Goal: Task Accomplishment & Management: Complete application form

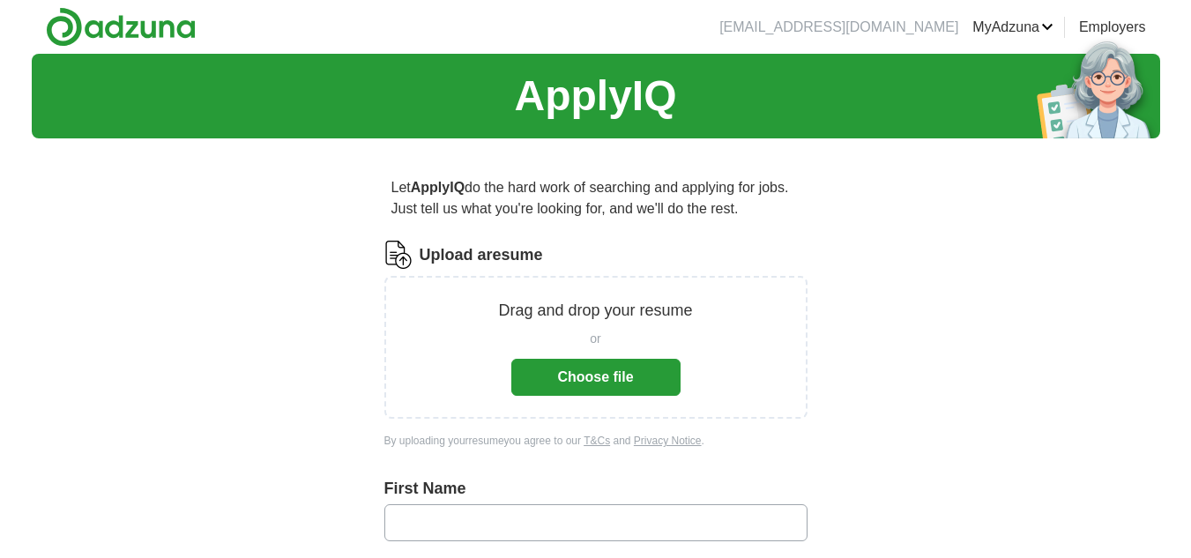
click at [584, 374] on button "Choose file" at bounding box center [595, 377] width 169 height 37
click at [594, 381] on button "Choose file" at bounding box center [595, 377] width 169 height 37
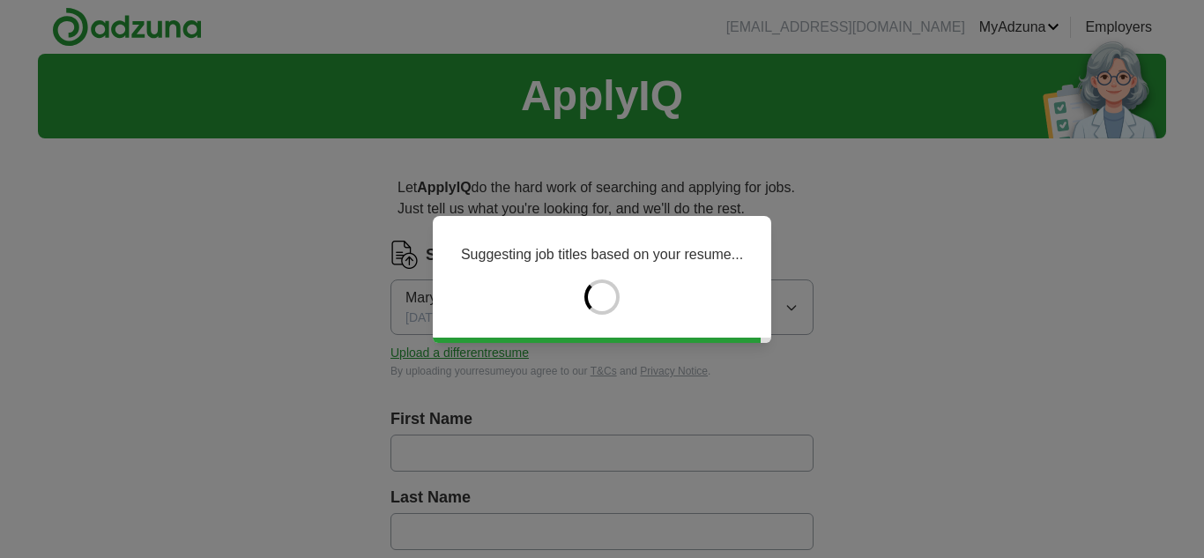
type input "****"
type input "*****"
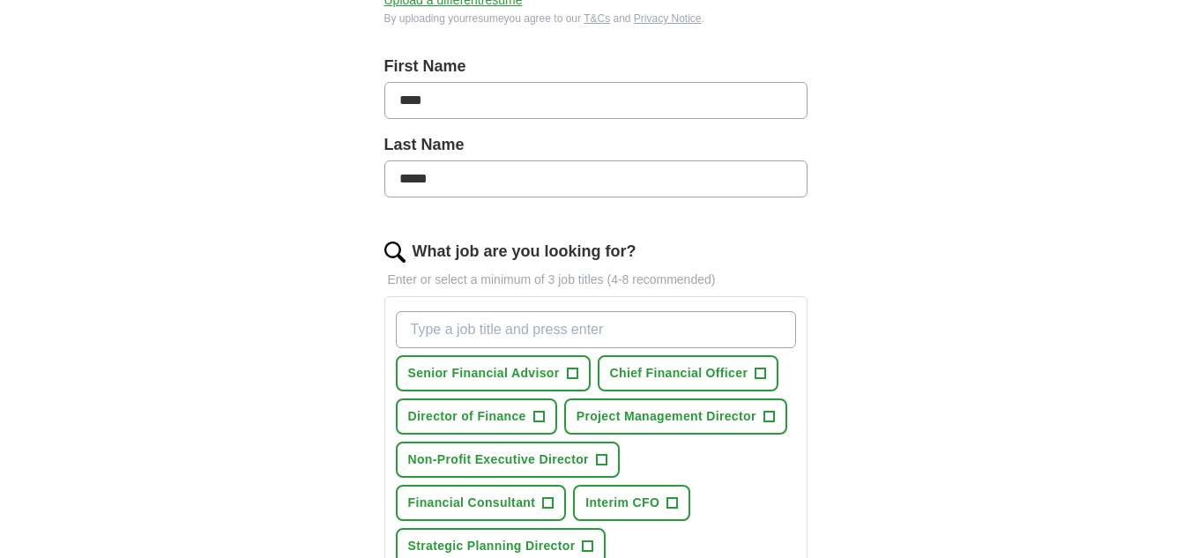
scroll to position [441, 0]
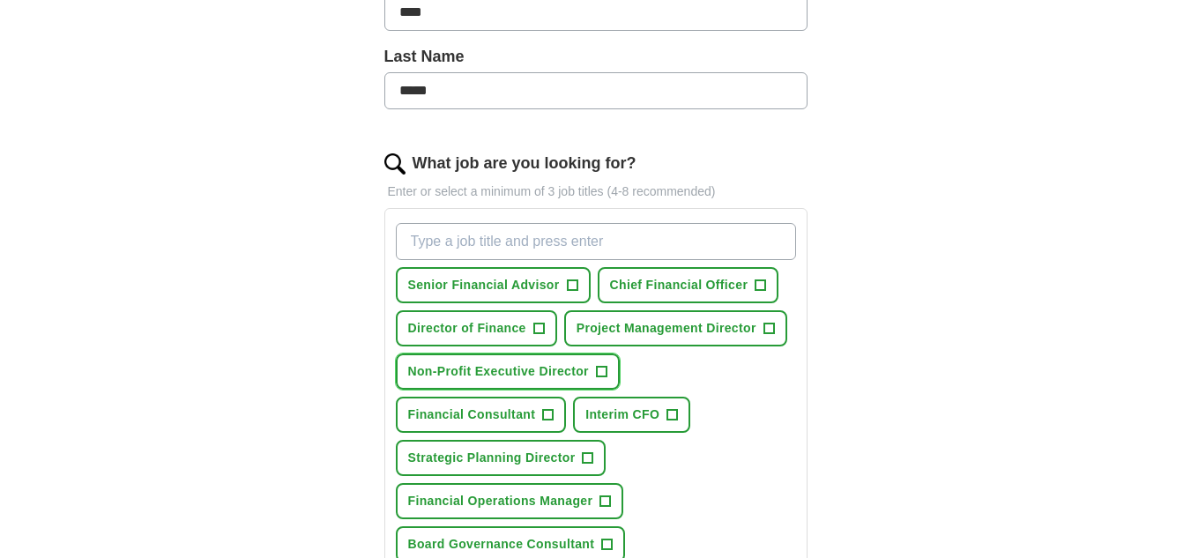
click at [596, 372] on button "Non-Profit Executive Director +" at bounding box center [508, 371] width 224 height 36
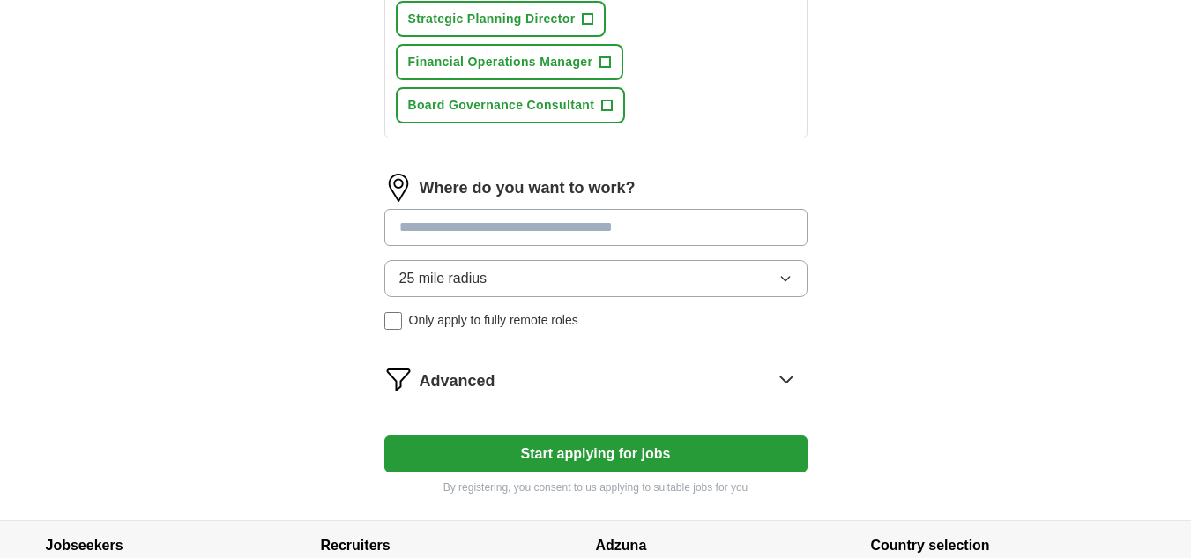
scroll to position [881, 0]
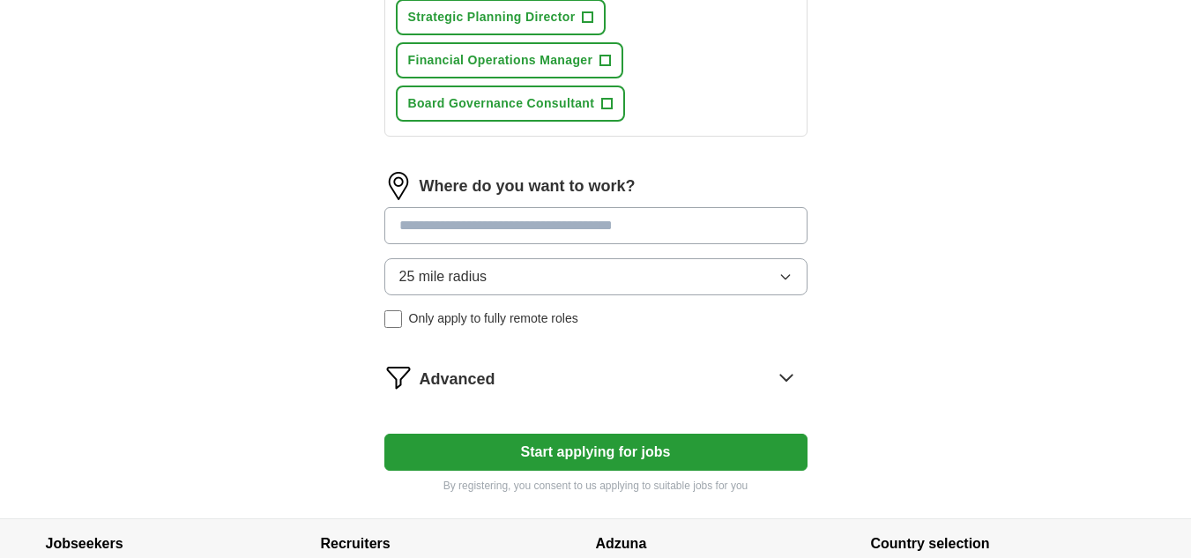
click at [538, 225] on input at bounding box center [595, 225] width 423 height 37
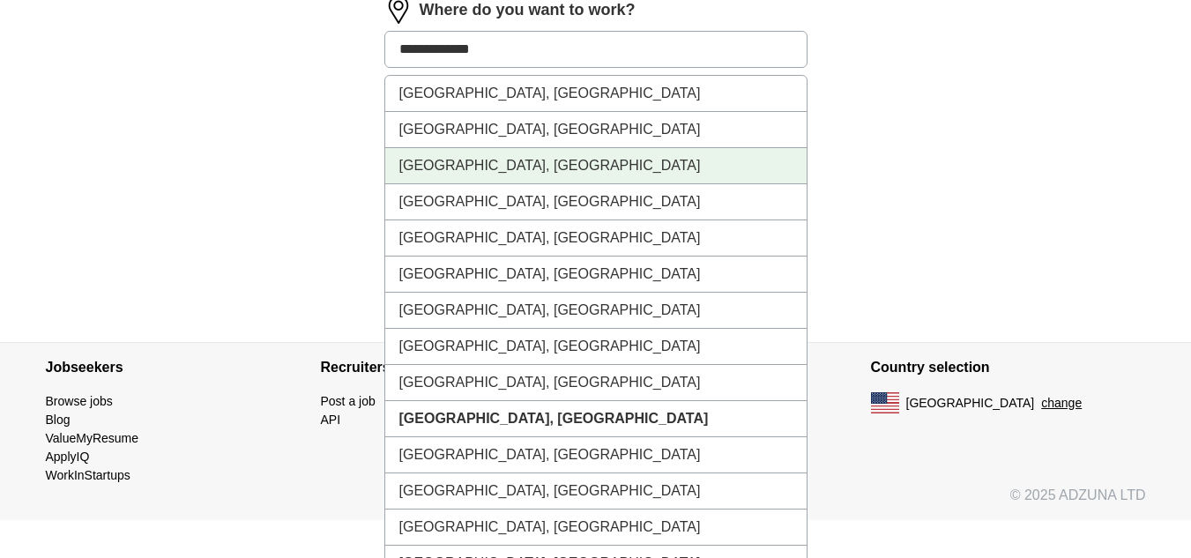
scroll to position [1146, 0]
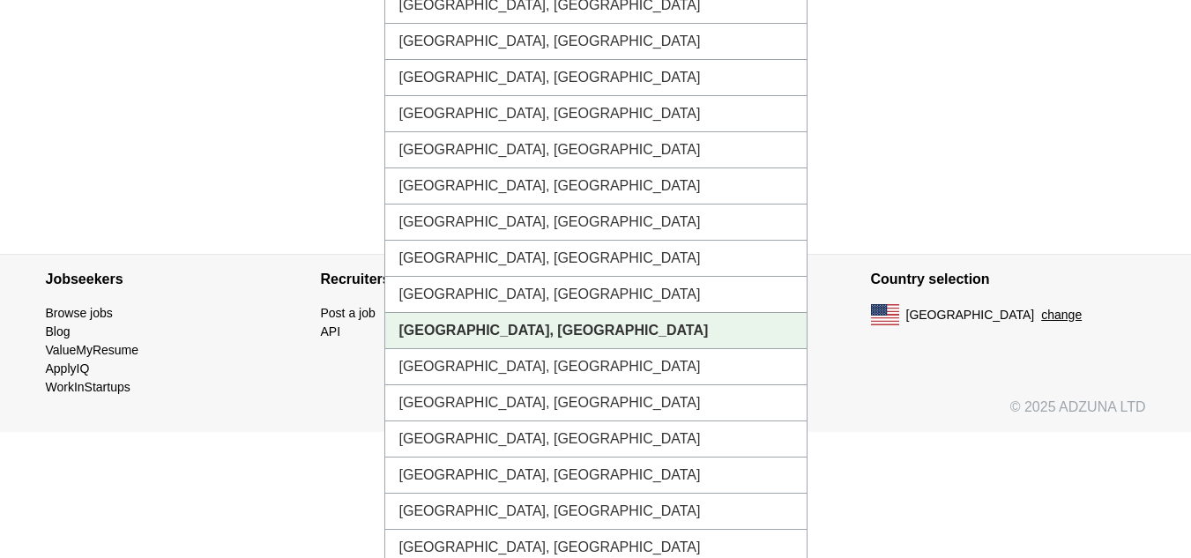
click at [494, 336] on li "[GEOGRAPHIC_DATA], [GEOGRAPHIC_DATA]" at bounding box center [595, 331] width 421 height 36
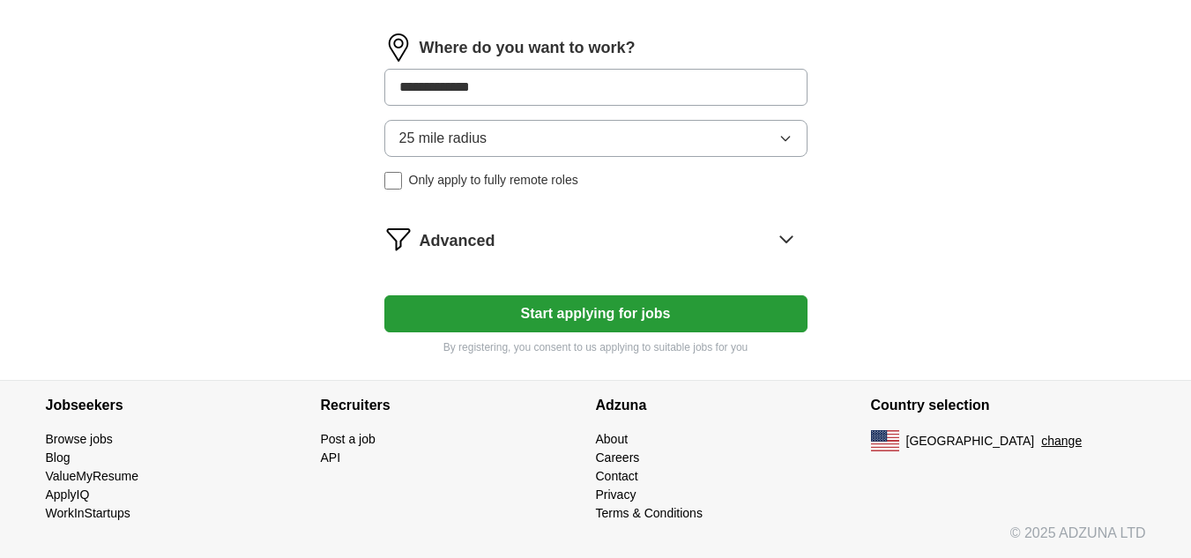
scroll to position [1020, 0]
type input "**********"
click at [505, 317] on button "Start applying for jobs" at bounding box center [595, 313] width 423 height 37
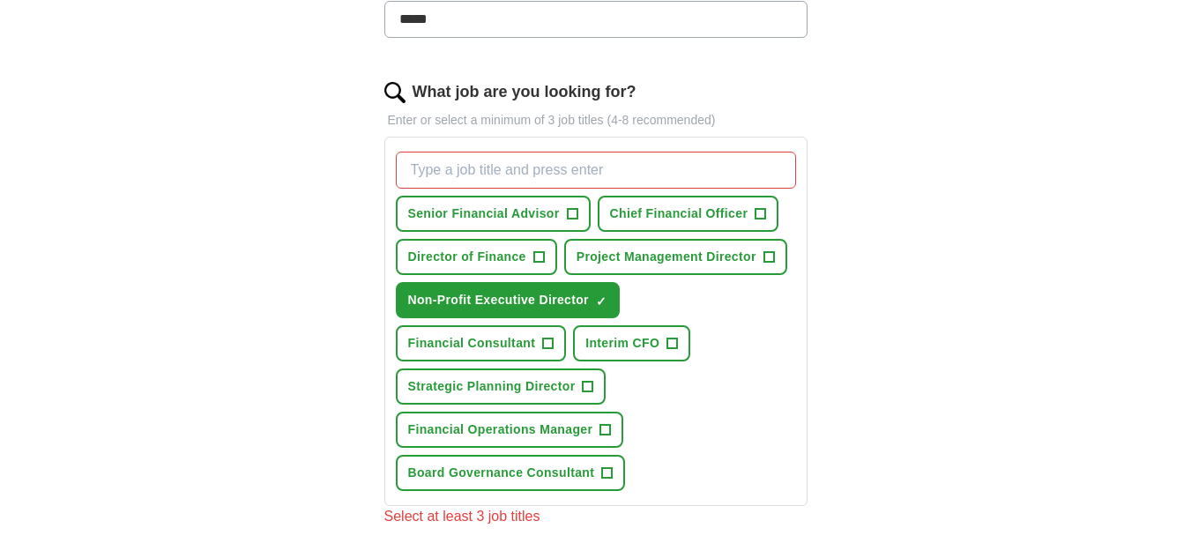
scroll to position [554, 0]
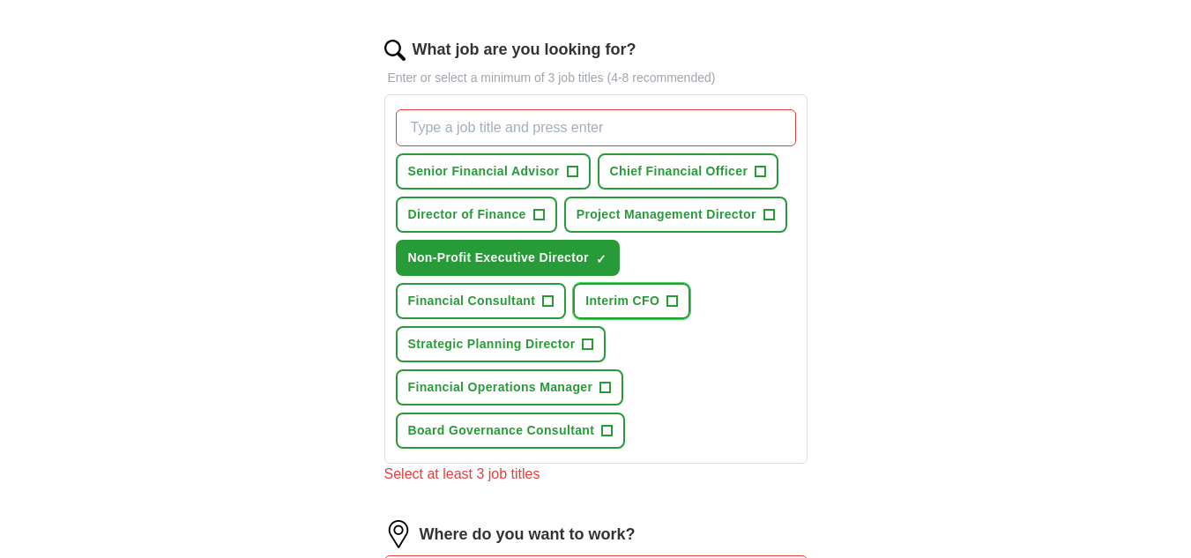
click at [634, 298] on span "Interim CFO" at bounding box center [622, 301] width 74 height 19
click at [509, 121] on input "What job are you looking for?" at bounding box center [596, 127] width 400 height 37
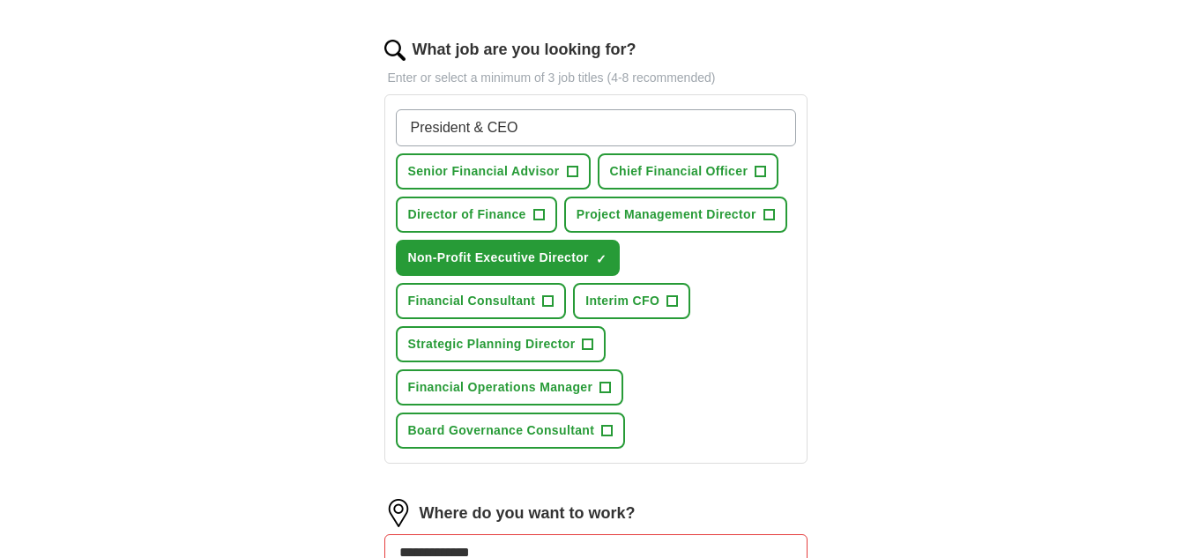
type input "President & CEO"
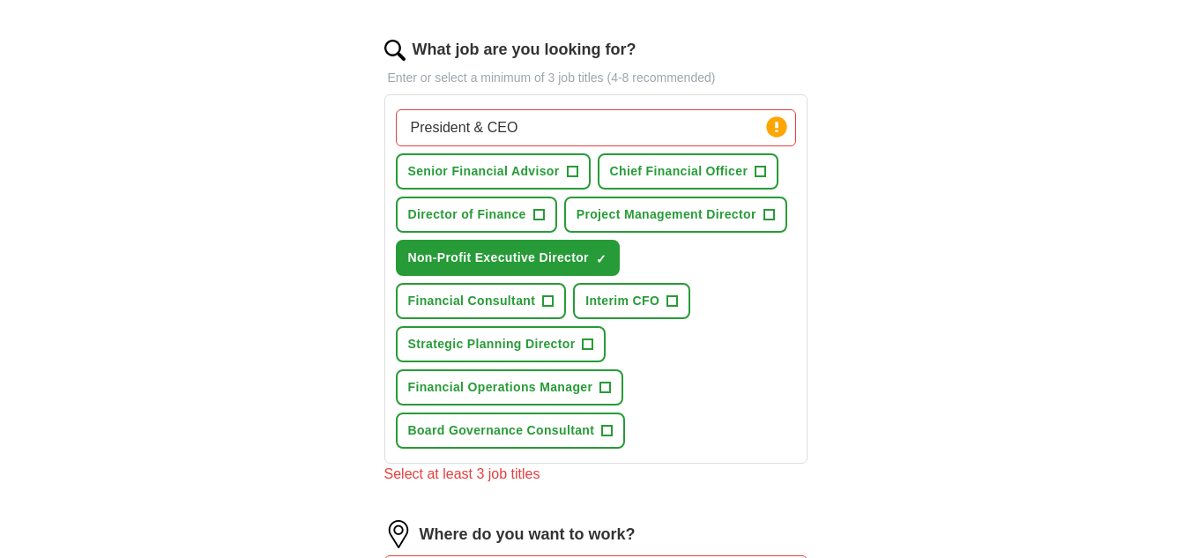
click at [539, 122] on input "President & CEO" at bounding box center [596, 127] width 400 height 37
type input "President"
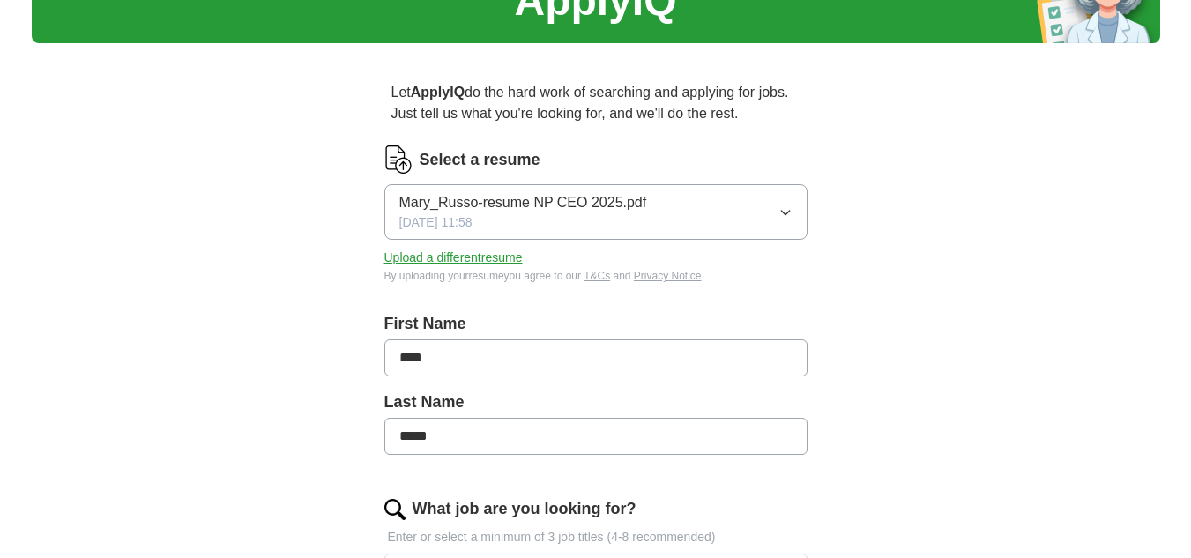
scroll to position [0, 0]
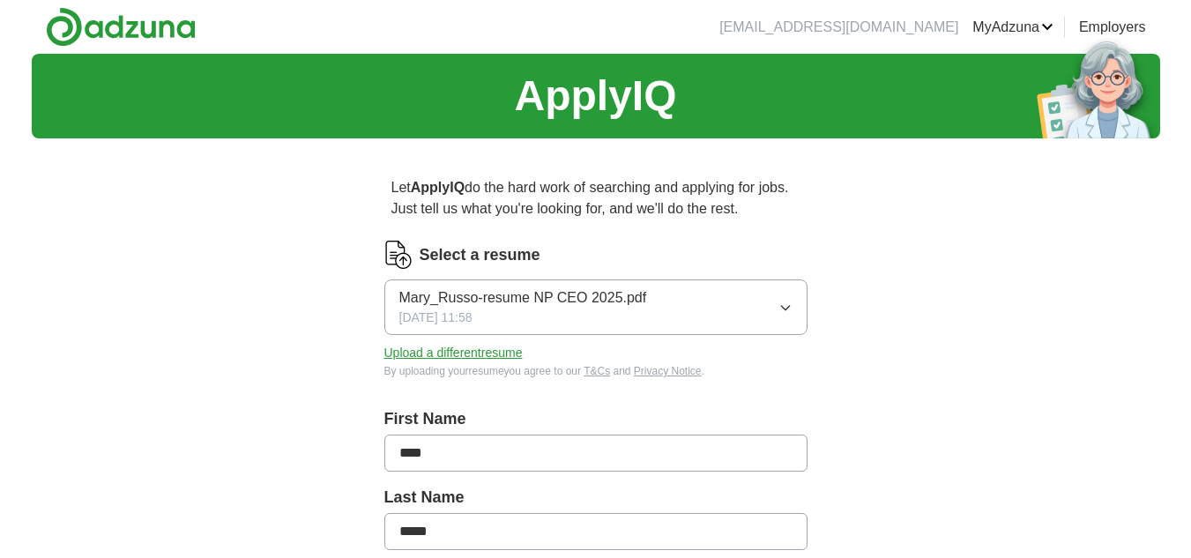
click at [1112, 20] on link "Employers" at bounding box center [1112, 27] width 67 height 21
